Goal: Information Seeking & Learning: Find specific fact

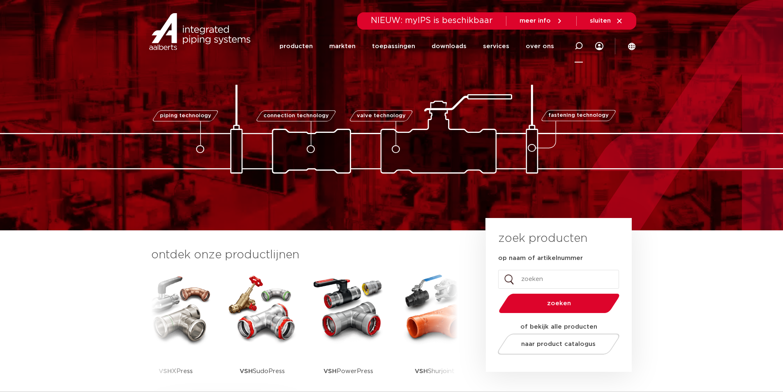
click at [577, 48] on icon at bounding box center [579, 46] width 10 height 10
paste input "0312136"
type input "0312136"
click button "Zoeken" at bounding box center [0, 0] width 0 height 0
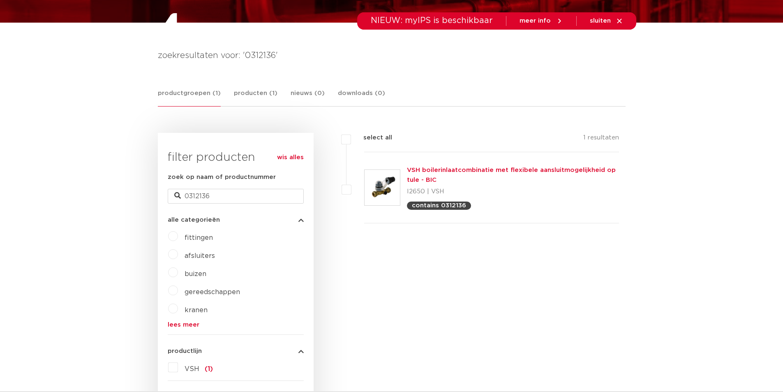
scroll to position [110, 0]
click at [440, 171] on link "VSH boilerinlaatcombinatie met flexibele aansluitmogelijkheid op tule - BIC" at bounding box center [511, 175] width 209 height 16
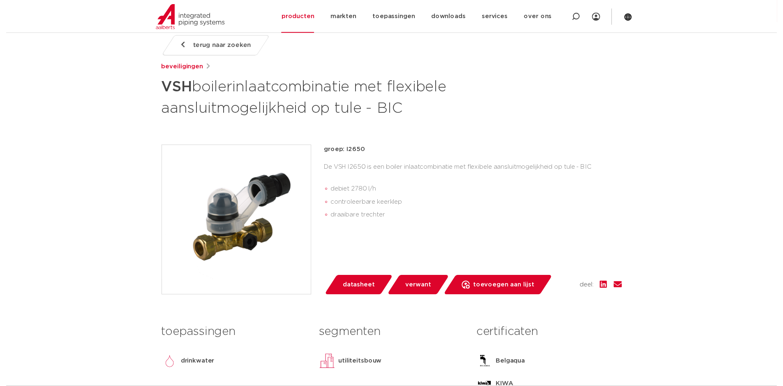
scroll to position [165, 0]
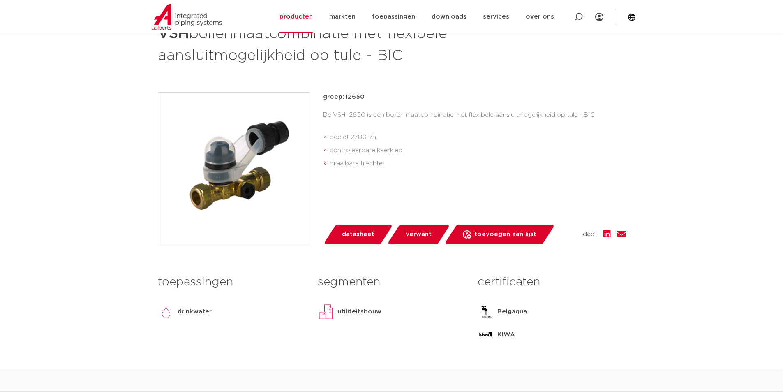
click at [366, 234] on span "datasheet" at bounding box center [358, 234] width 32 height 13
